Goal: Information Seeking & Learning: Learn about a topic

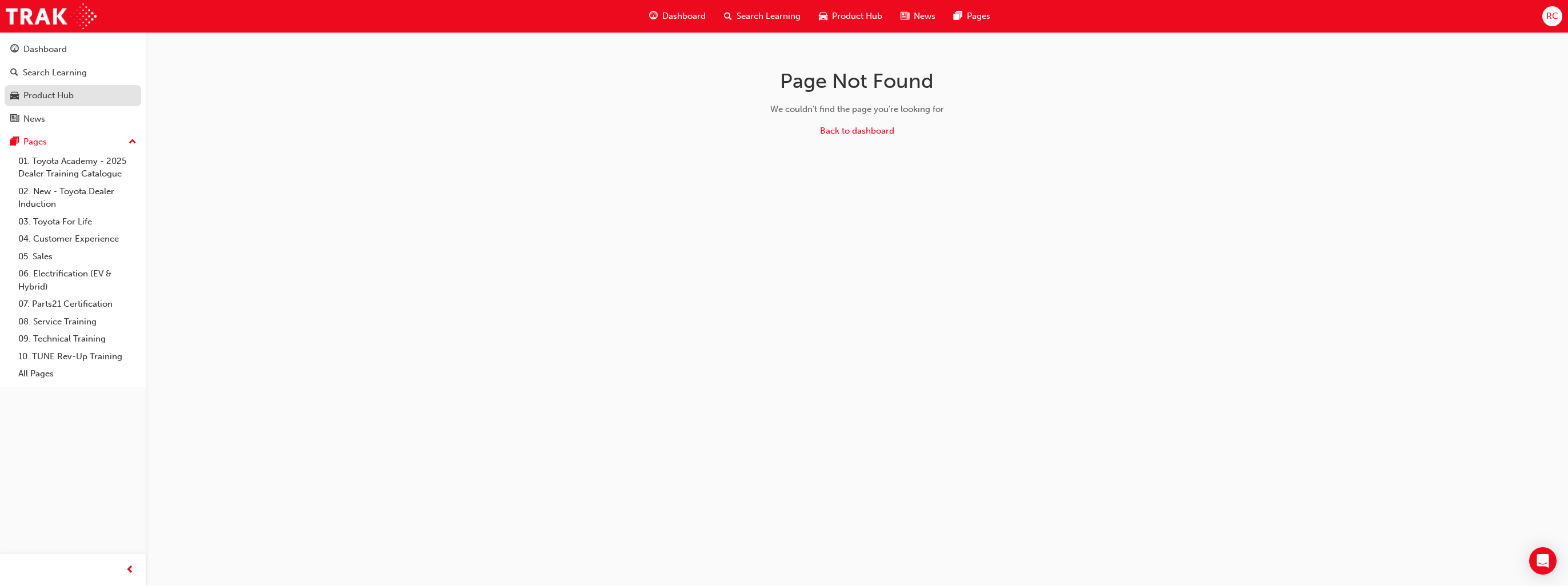
click at [66, 98] on div "Product Hub" at bounding box center [48, 95] width 50 height 13
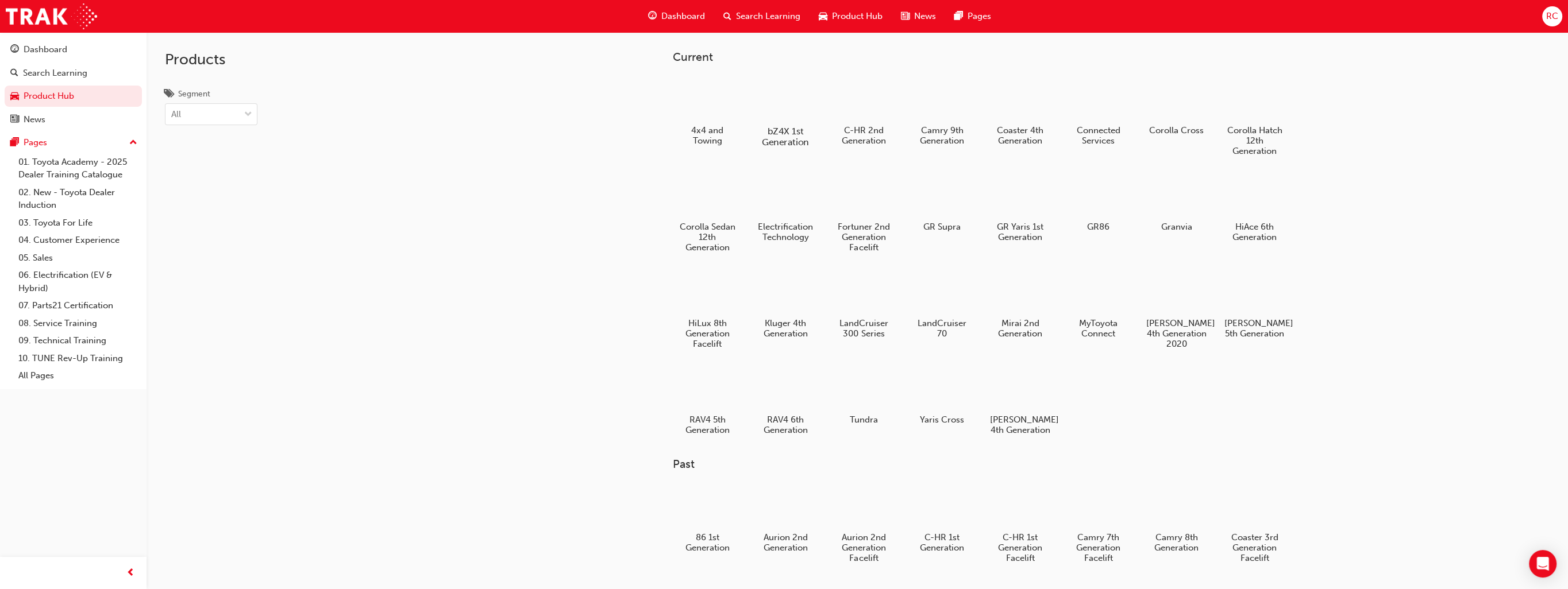
click at [794, 127] on h5 "bZ4X 1st Generation" at bounding box center [786, 136] width 64 height 22
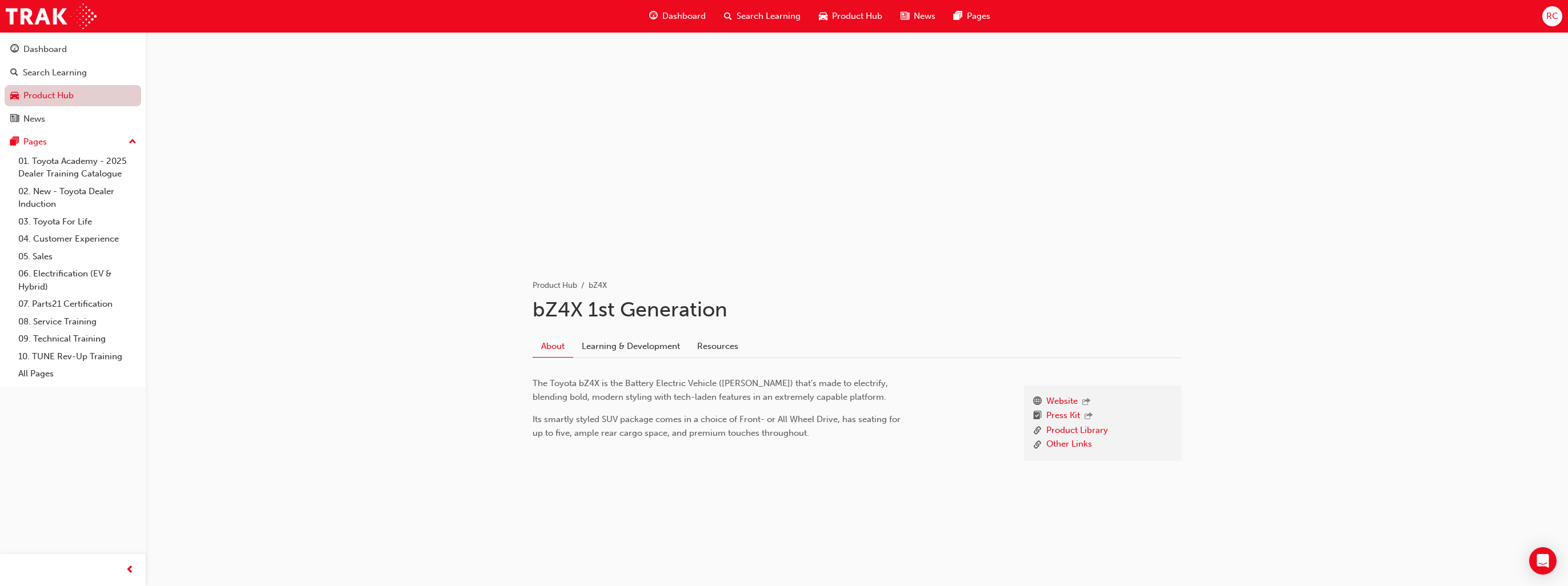
click at [66, 100] on link "Product Hub" at bounding box center [73, 96] width 137 height 21
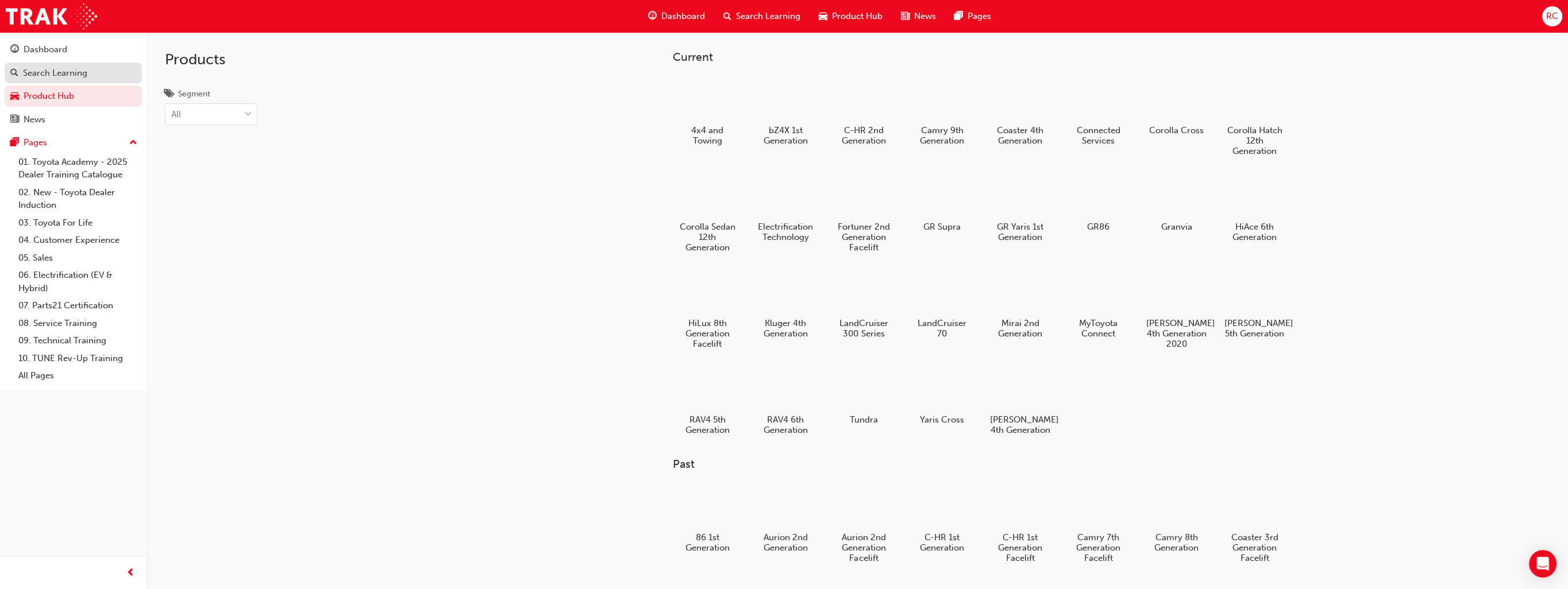
click at [96, 82] on link "Search Learning" at bounding box center [73, 73] width 137 height 21
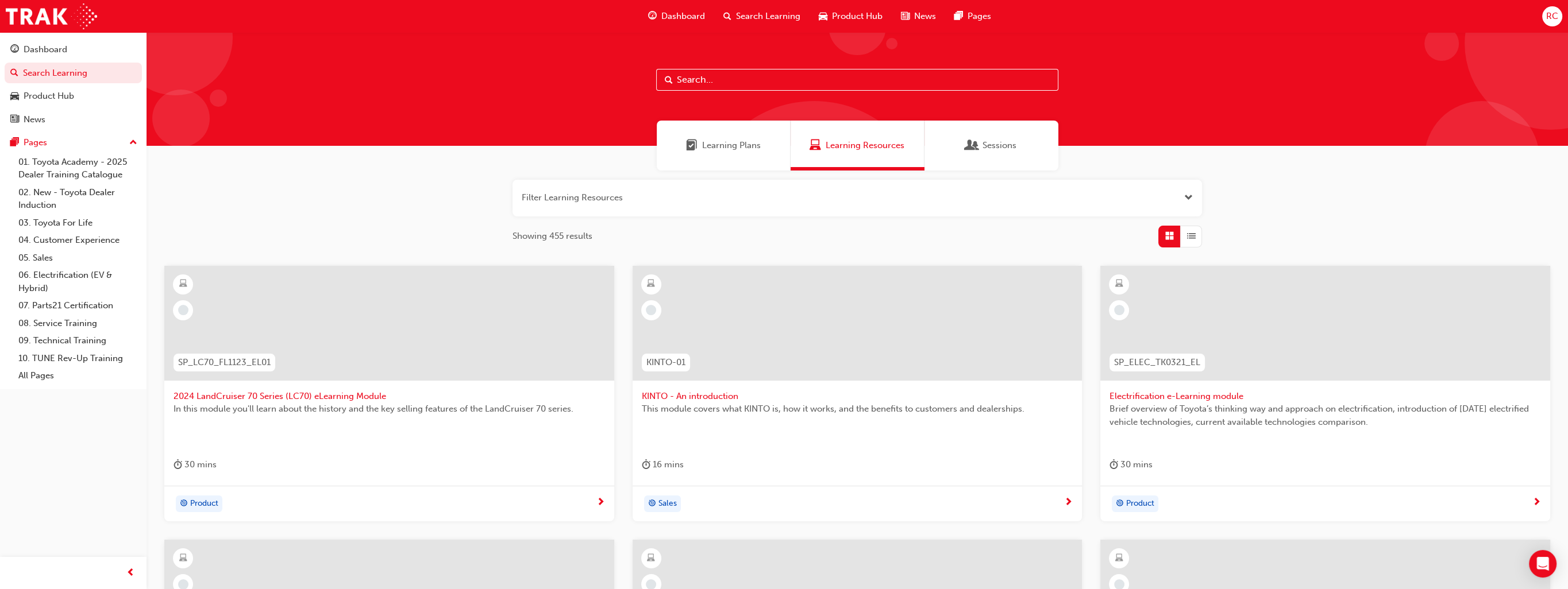
click at [758, 86] on input "text" at bounding box center [857, 79] width 402 height 22
drag, startPoint x: 712, startPoint y: 79, endPoint x: 646, endPoint y: 81, distance: 66.0
click at [646, 81] on div "product" at bounding box center [857, 89] width 1422 height 114
type input "sales policy"
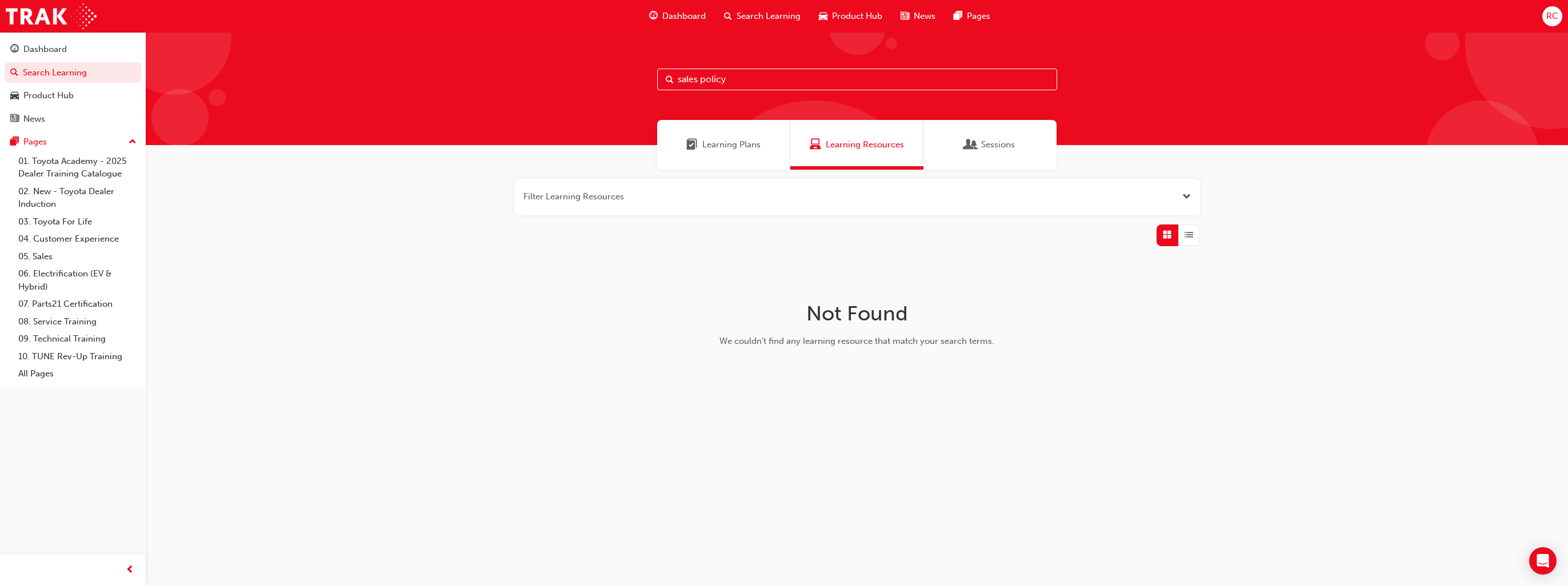
drag, startPoint x: 730, startPoint y: 83, endPoint x: 654, endPoint y: 89, distance: 76.2
click at [656, 89] on div "sales policy" at bounding box center [856, 88] width 1423 height 113
